Goal: Task Accomplishment & Management: Complete application form

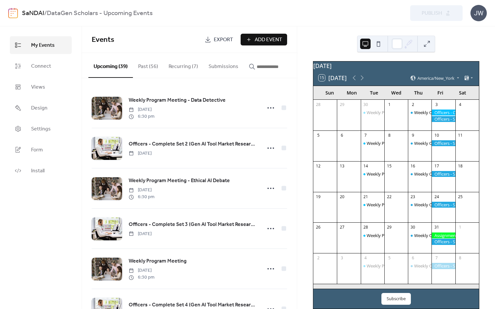
click at [12, 11] on img at bounding box center [13, 13] width 10 height 10
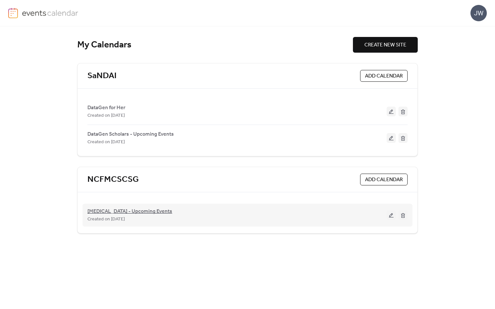
click at [106, 211] on span "[MEDICAL_DATA] - Upcoming Events" at bounding box center [129, 212] width 85 height 8
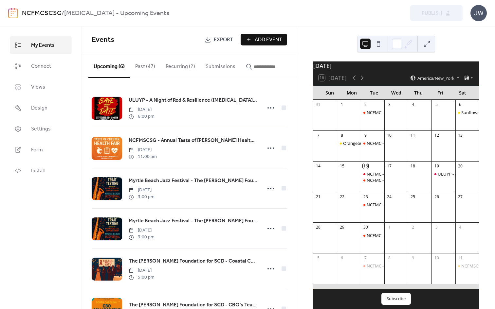
click at [259, 45] on div "Events Export Add Event" at bounding box center [189, 39] width 215 height 26
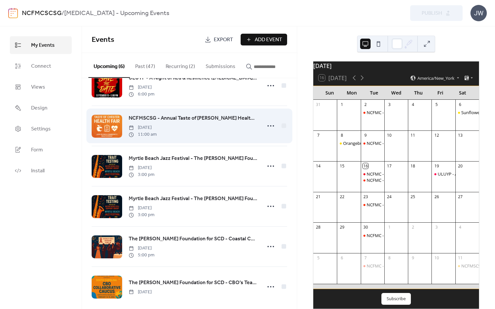
scroll to position [32, 0]
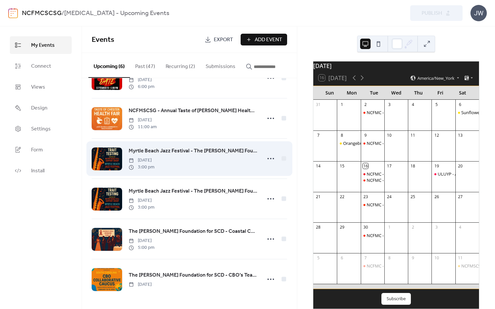
click at [191, 151] on span "Myrtle Beach Jazz Festival - The [PERSON_NAME] Foundation for SCD: [MEDICAL_DAT…" at bounding box center [193, 151] width 129 height 8
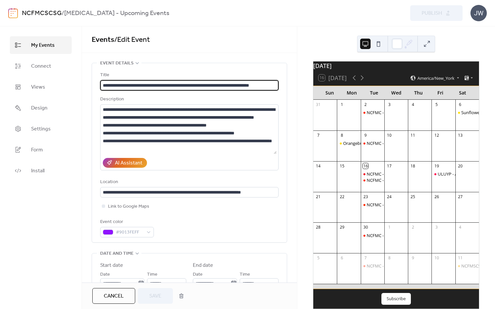
click at [110, 293] on span "Cancel" at bounding box center [114, 296] width 20 height 8
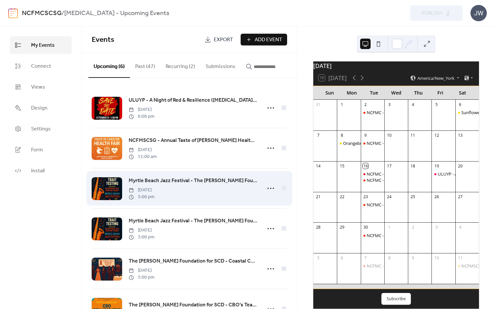
click at [215, 184] on span "Myrtle Beach Jazz Festival - The [PERSON_NAME] Foundation for SCD: [MEDICAL_DAT…" at bounding box center [193, 181] width 129 height 8
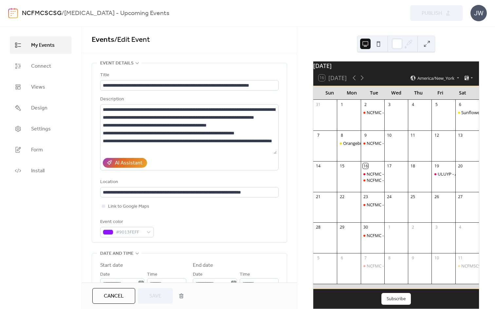
click at [125, 296] on button "Cancel" at bounding box center [113, 296] width 43 height 16
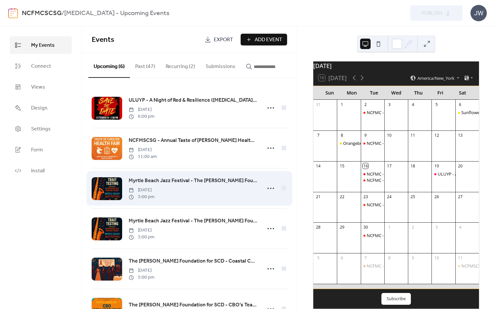
click at [170, 184] on span "Myrtle Beach Jazz Festival - The [PERSON_NAME] Foundation for SCD: [MEDICAL_DAT…" at bounding box center [193, 181] width 129 height 8
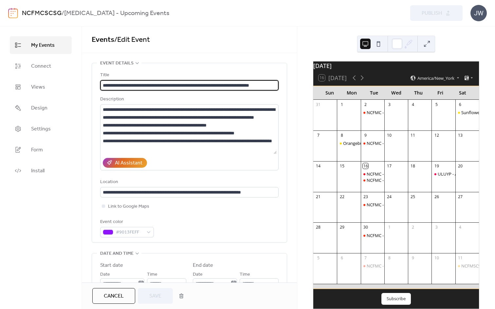
drag, startPoint x: 159, startPoint y: 85, endPoint x: 286, endPoint y: 83, distance: 126.6
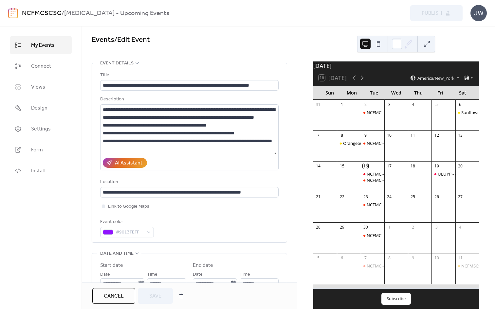
click at [112, 297] on span "Cancel" at bounding box center [114, 296] width 20 height 8
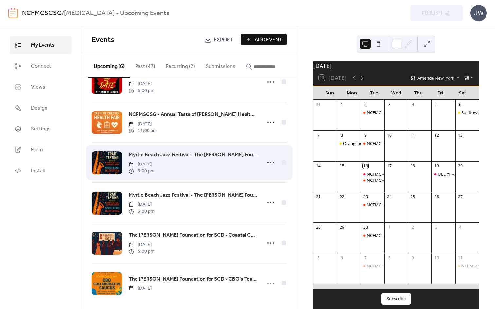
scroll to position [32, 0]
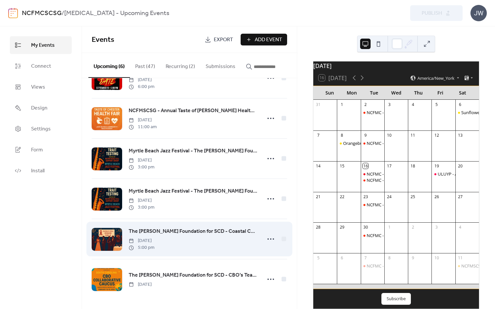
click at [166, 232] on span "The [PERSON_NAME] Foundation for SCD - Coastal Carolina University Gala" at bounding box center [193, 232] width 129 height 8
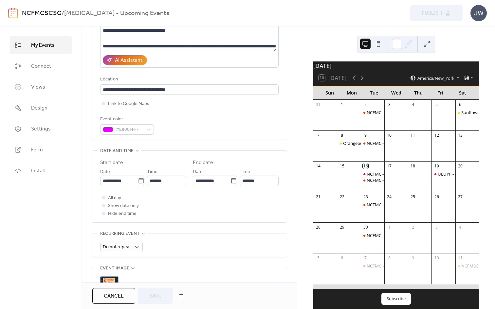
scroll to position [104, 0]
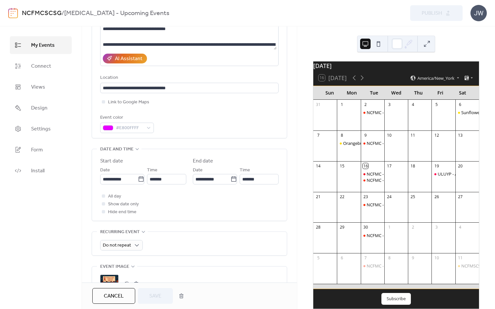
click at [119, 296] on span "Cancel" at bounding box center [114, 296] width 20 height 8
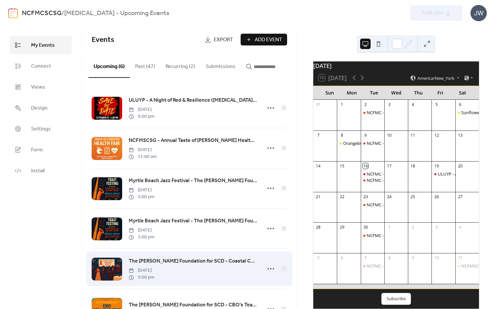
scroll to position [32, 0]
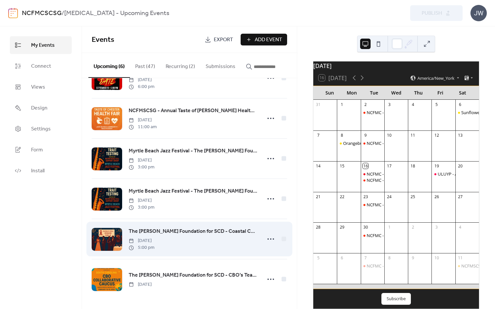
click at [170, 231] on span "The [PERSON_NAME] Foundation for SCD - Coastal Carolina University Gala" at bounding box center [193, 232] width 129 height 8
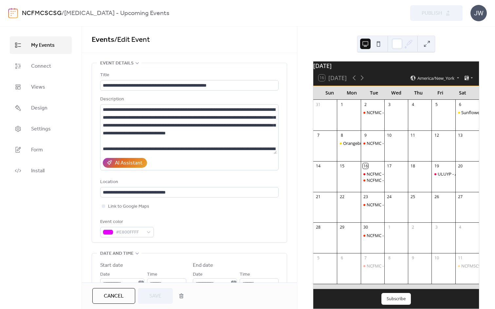
click at [123, 296] on span "Cancel" at bounding box center [114, 296] width 20 height 8
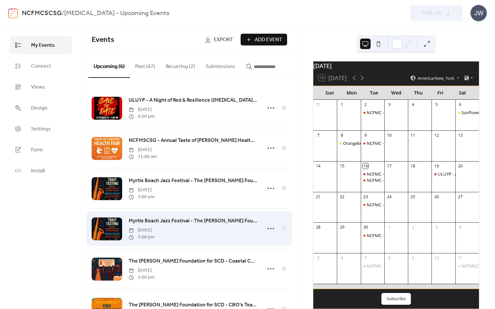
scroll to position [32, 0]
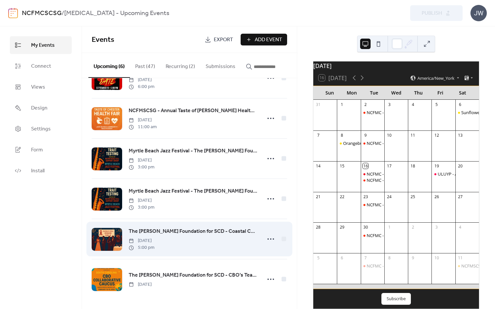
click at [154, 228] on span "The [PERSON_NAME] Foundation for SCD - Coastal Carolina University Gala" at bounding box center [193, 232] width 129 height 8
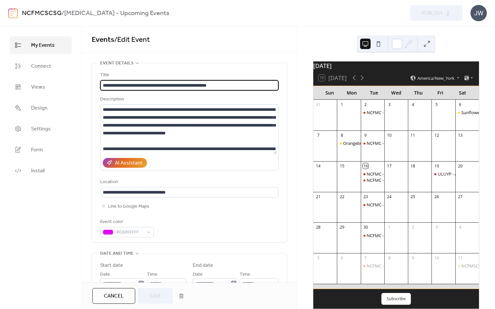
click at [121, 293] on span "Cancel" at bounding box center [114, 296] width 20 height 8
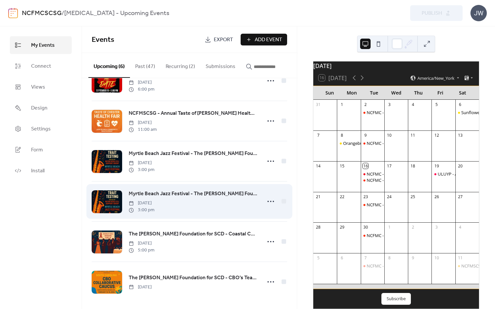
scroll to position [32, 0]
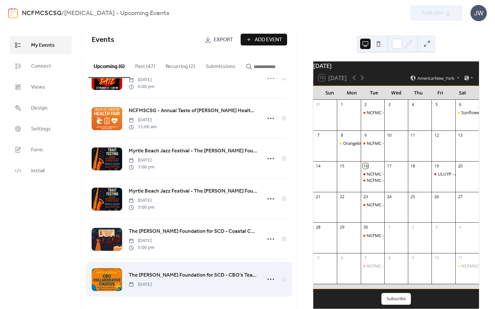
click at [145, 276] on span "The [PERSON_NAME] Foundation for SCD - CBO's Teach @ The Beach Collaborative Tr…" at bounding box center [193, 275] width 129 height 8
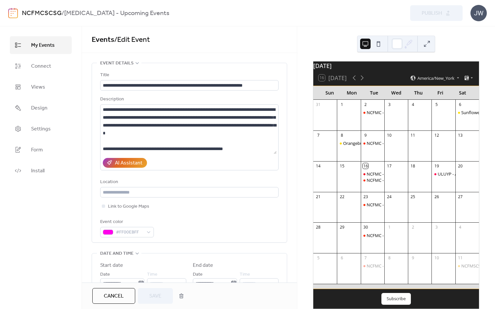
click at [114, 295] on span "Cancel" at bounding box center [114, 296] width 20 height 8
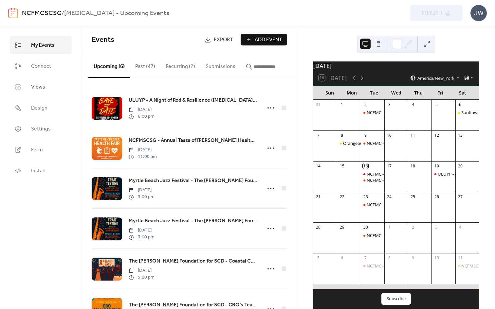
click at [246, 40] on button "Add Event" at bounding box center [263, 40] width 46 height 12
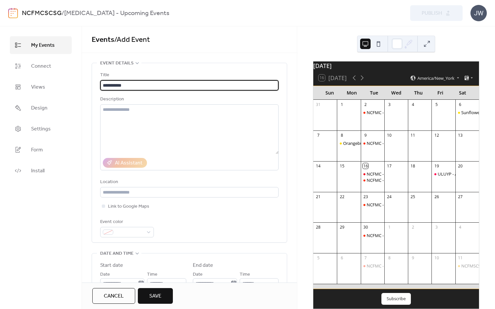
type input "**********"
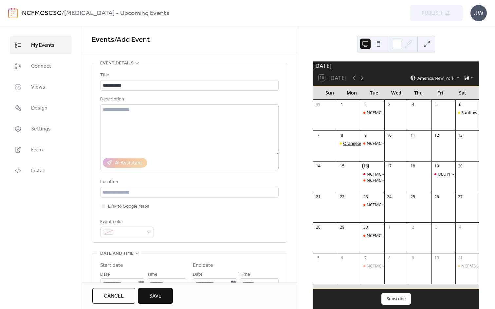
click at [349, 146] on div "Orangeburg Area [MEDICAL_DATA] Foundation - Annual 5K Walk" at bounding box center [406, 143] width 126 height 6
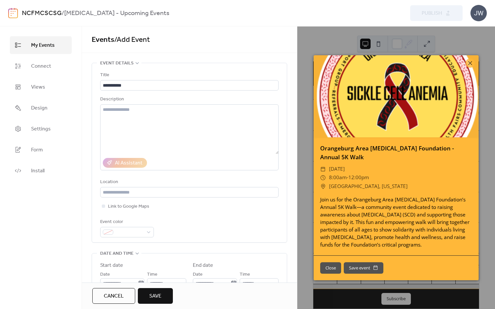
click at [299, 75] on div "Orangeburg Area [MEDICAL_DATA] Foundation - Annual 5K Walk ​ [DATE] ​ 8:00am - …" at bounding box center [396, 167] width 198 height 283
click at [308, 74] on div "Orangeburg Area [MEDICAL_DATA] Foundation - Annual 5K Walk ​ [DATE] ​ 8:00am - …" at bounding box center [396, 167] width 198 height 283
click at [331, 266] on button "Close" at bounding box center [330, 268] width 21 height 12
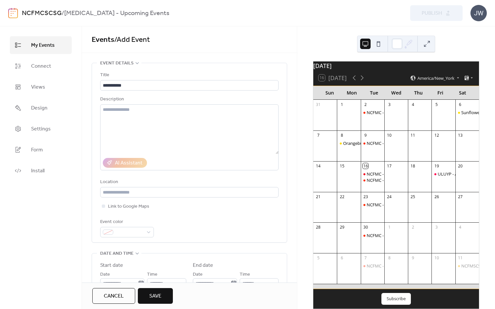
click at [107, 303] on button "Cancel" at bounding box center [113, 296] width 43 height 16
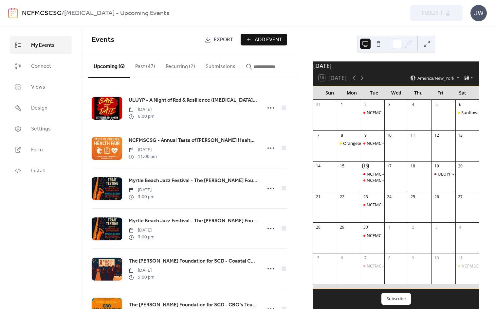
click at [151, 71] on button "Past (47)" at bounding box center [145, 65] width 30 height 24
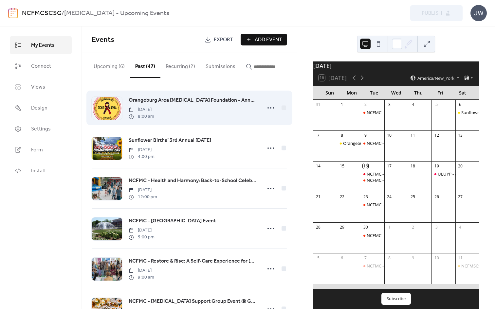
click at [205, 104] on span "Orangeburg Area [MEDICAL_DATA] Foundation - Annual 5K Walk" at bounding box center [193, 100] width 129 height 8
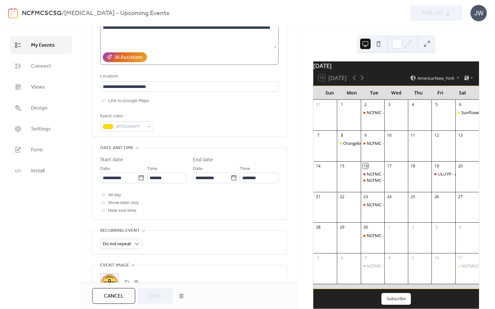
scroll to position [112, 0]
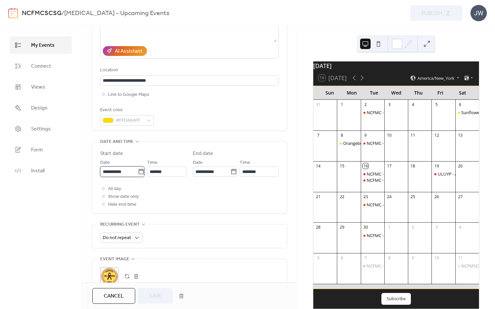
click at [126, 171] on input "**********" at bounding box center [119, 171] width 38 height 10
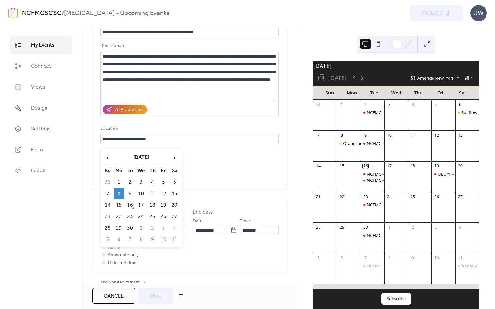
scroll to position [0, 0]
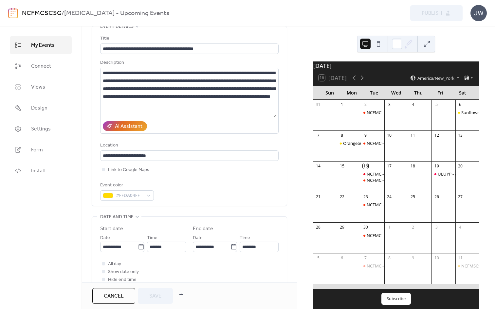
scroll to position [99, 0]
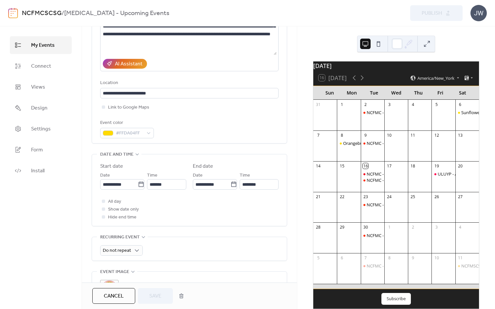
click at [114, 190] on div "**********" at bounding box center [189, 192] width 178 height 59
click at [117, 182] on input "**********" at bounding box center [119, 184] width 38 height 10
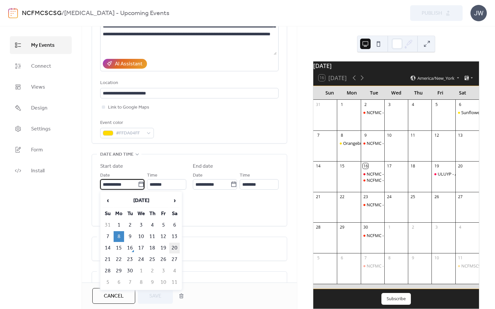
click at [174, 245] on td "20" at bounding box center [174, 248] width 10 height 11
type input "**********"
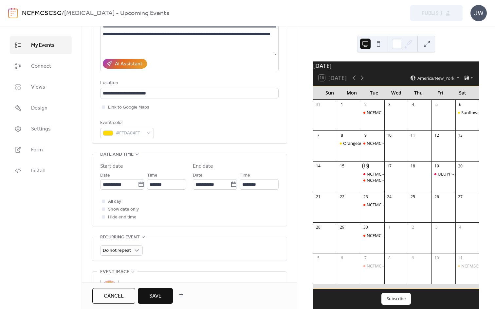
click at [158, 297] on span "Save" at bounding box center [155, 296] width 12 height 8
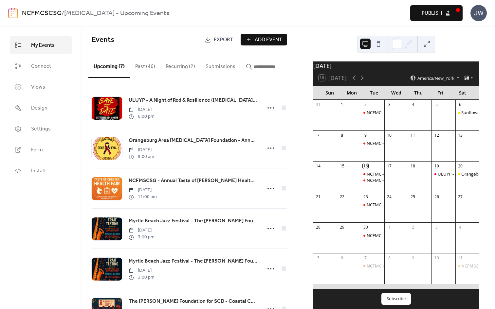
click at [428, 11] on span "Publish" at bounding box center [431, 13] width 20 height 8
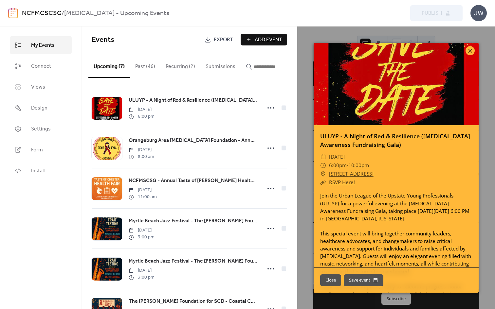
click at [470, 47] on icon at bounding box center [470, 51] width 8 height 8
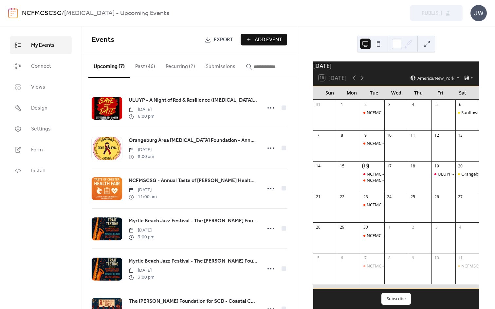
click at [31, 15] on link "NCFMCSCSG" at bounding box center [42, 13] width 40 height 12
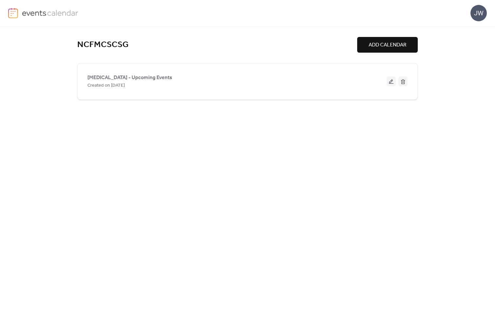
click at [13, 11] on img at bounding box center [13, 13] width 10 height 10
